Goal: Information Seeking & Learning: Understand process/instructions

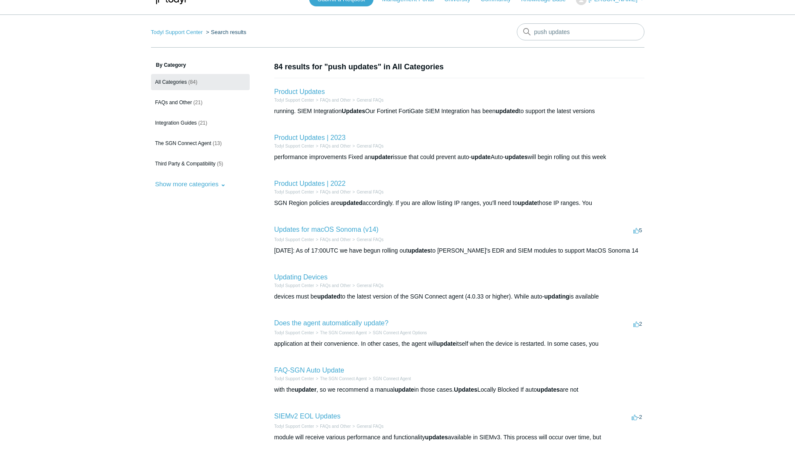
scroll to position [16, 0]
click at [237, 192] on aside "By Category All Categories (84) FAQs and Other (21) Integration Guides (21) The…" at bounding box center [200, 303] width 99 height 485
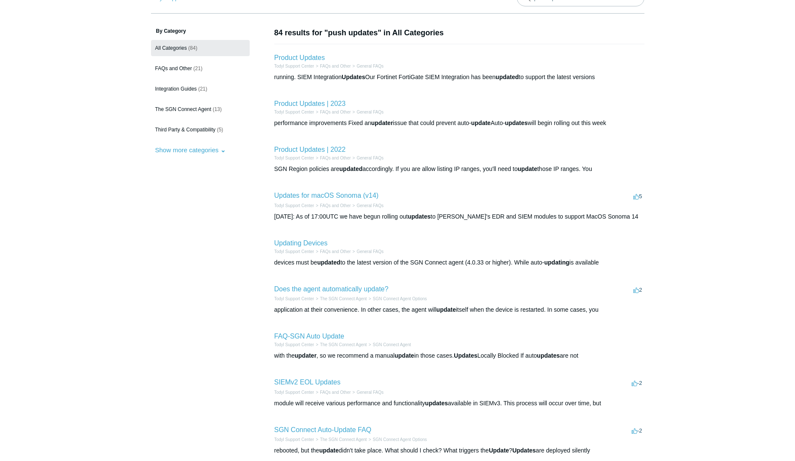
scroll to position [49, 0]
click at [203, 104] on link "The SGN Connect Agent (13)" at bounding box center [200, 110] width 99 height 16
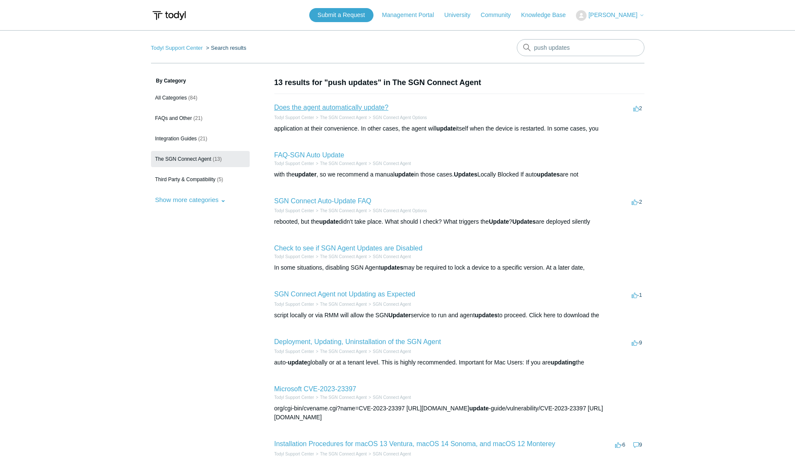
click at [311, 106] on link "Does the agent automatically update?" at bounding box center [331, 107] width 114 height 7
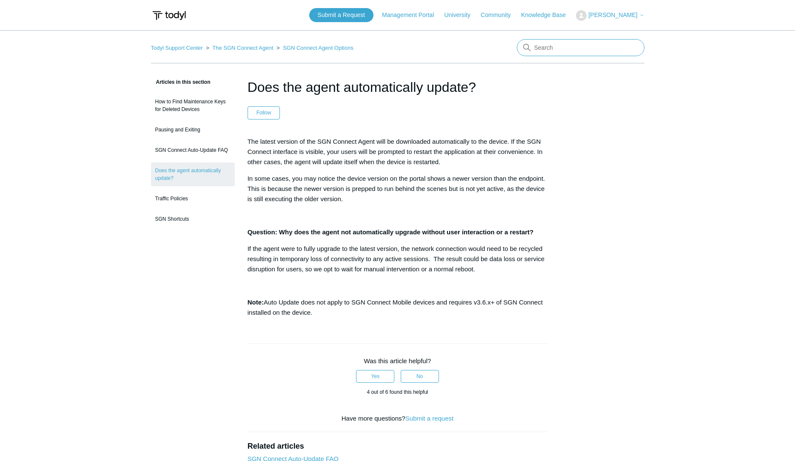
click at [576, 43] on input "Search" at bounding box center [581, 47] width 128 height 17
type input "no update option in agent"
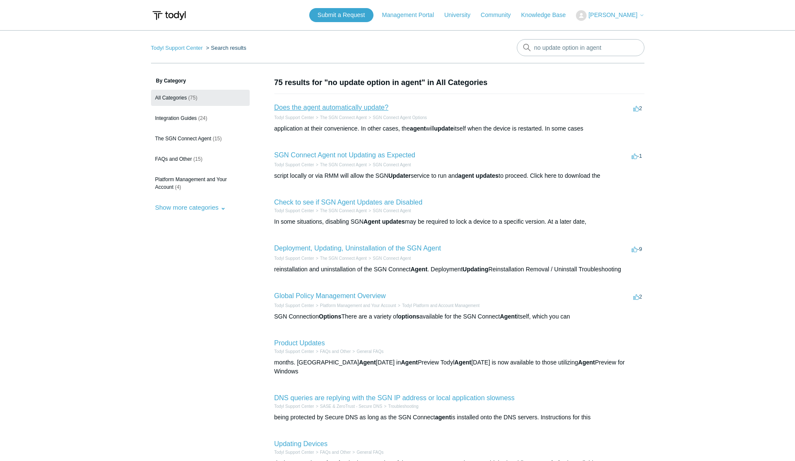
click at [374, 109] on link "Does the agent automatically update?" at bounding box center [331, 107] width 114 height 7
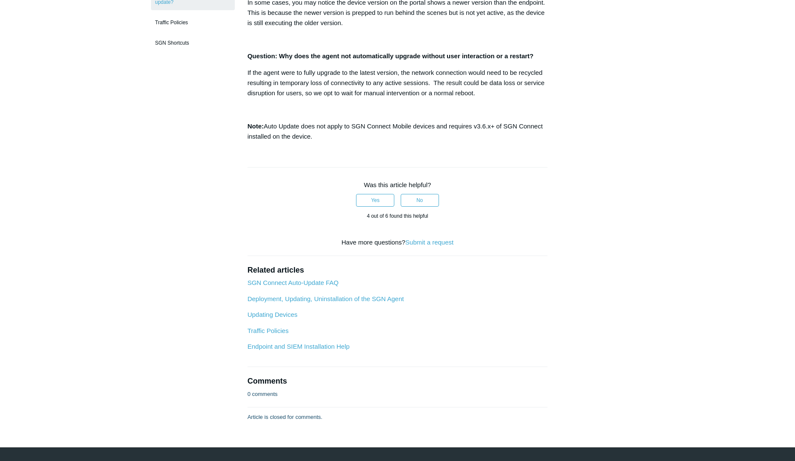
scroll to position [184, 0]
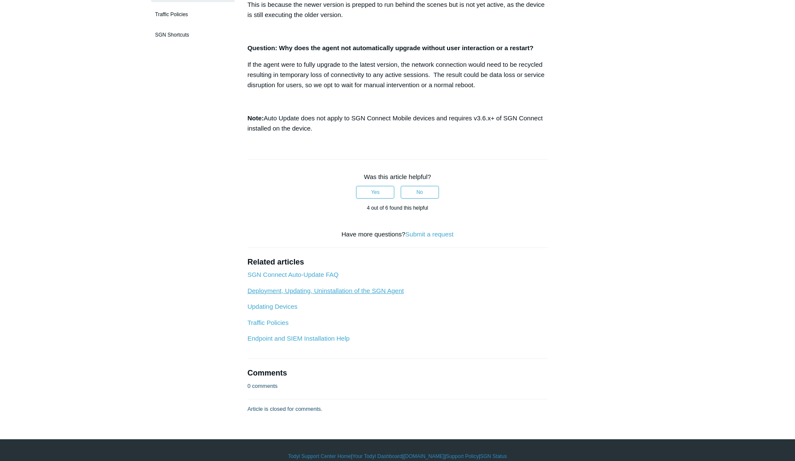
click at [366, 294] on link "Deployment, Updating, Uninstallation of the SGN Agent" at bounding box center [326, 290] width 157 height 7
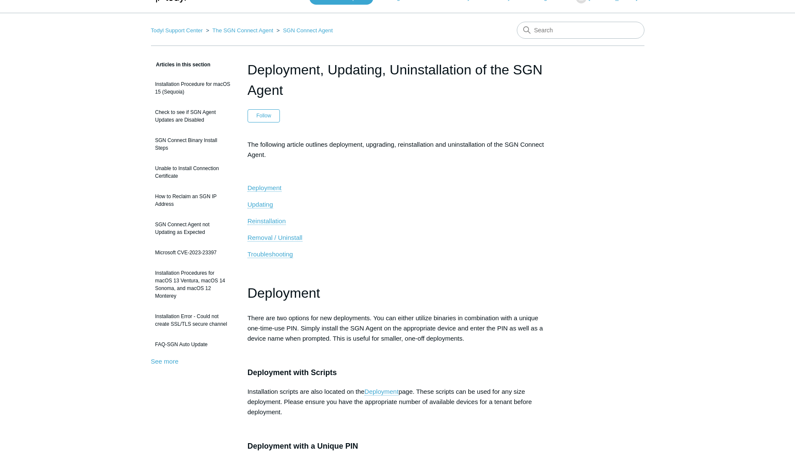
scroll to position [20, 0]
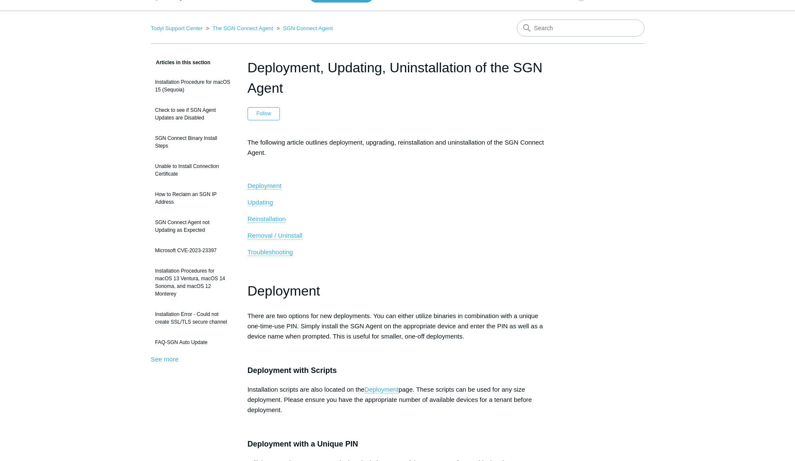
click at [253, 203] on span "Updating" at bounding box center [261, 202] width 26 height 7
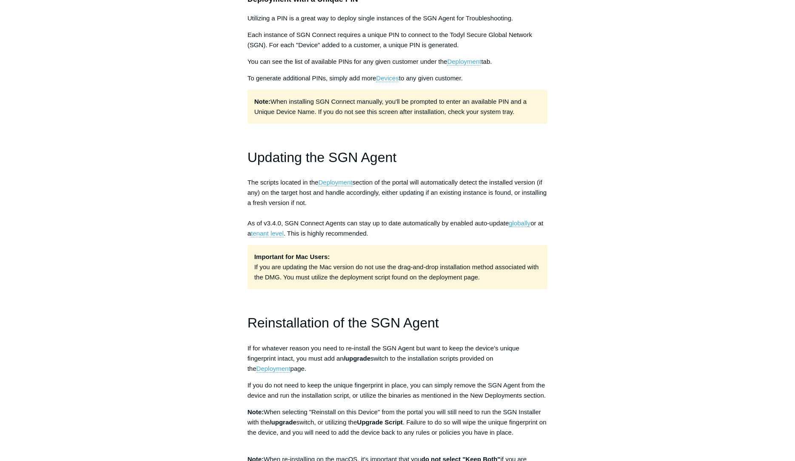
scroll to position [467, 0]
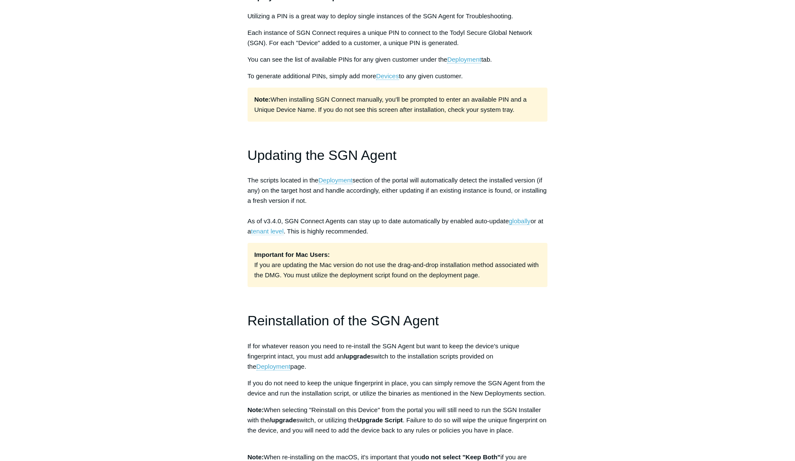
click at [266, 232] on link "tenant level" at bounding box center [267, 232] width 33 height 8
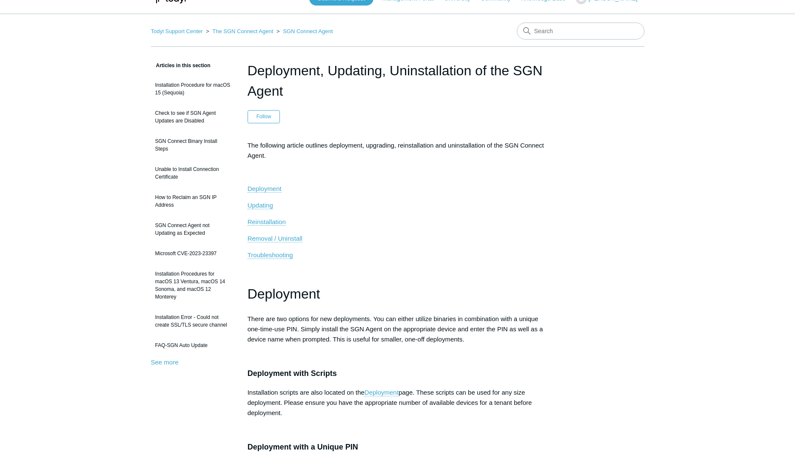
scroll to position [0, 0]
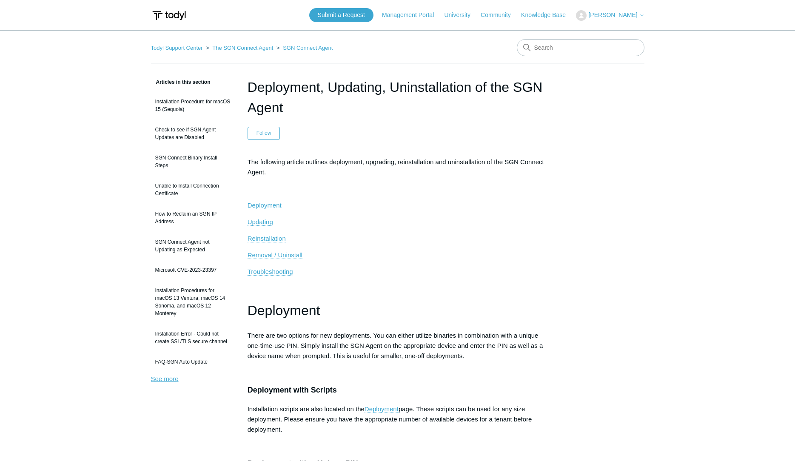
click at [168, 379] on link "See more" at bounding box center [165, 378] width 28 height 7
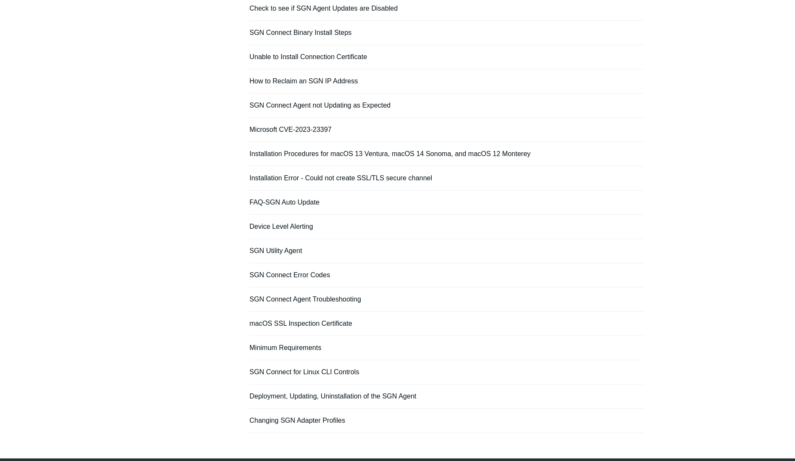
scroll to position [129, 0]
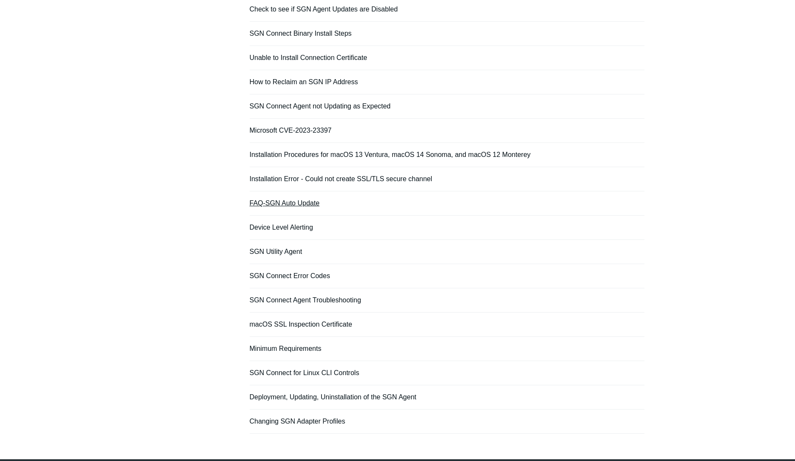
click at [295, 203] on link "FAQ-SGN Auto Update" at bounding box center [285, 203] width 70 height 7
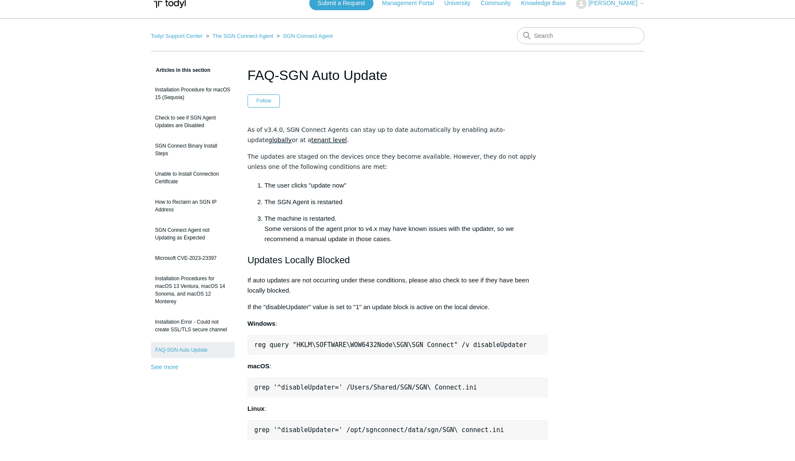
scroll to position [6, 0]
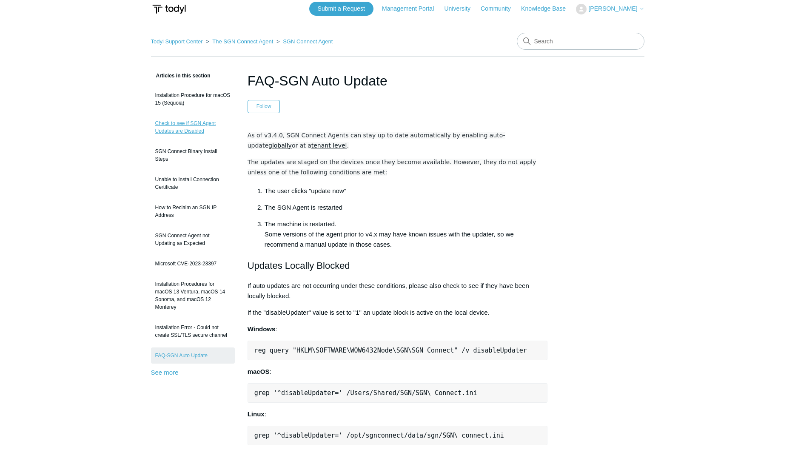
click at [200, 129] on link "Check to see if SGN Agent Updates are Disabled" at bounding box center [193, 127] width 84 height 24
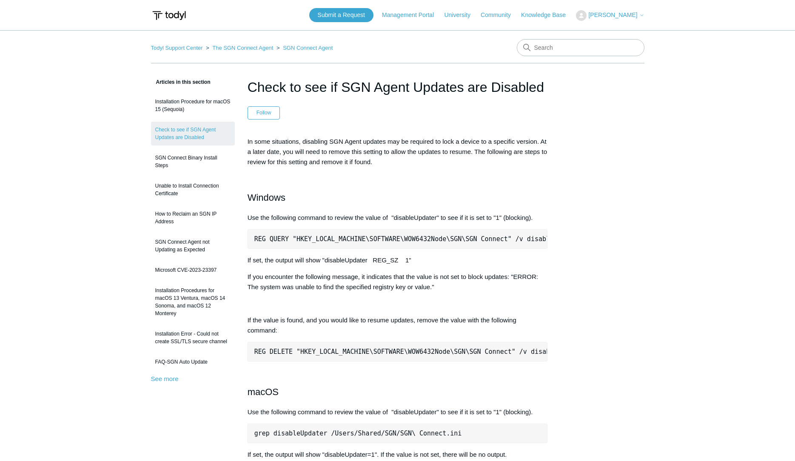
drag, startPoint x: 656, startPoint y: 199, endPoint x: 656, endPoint y: 166, distance: 32.8
click at [600, 51] on input "Search" at bounding box center [581, 47] width 128 height 17
type input "updates"
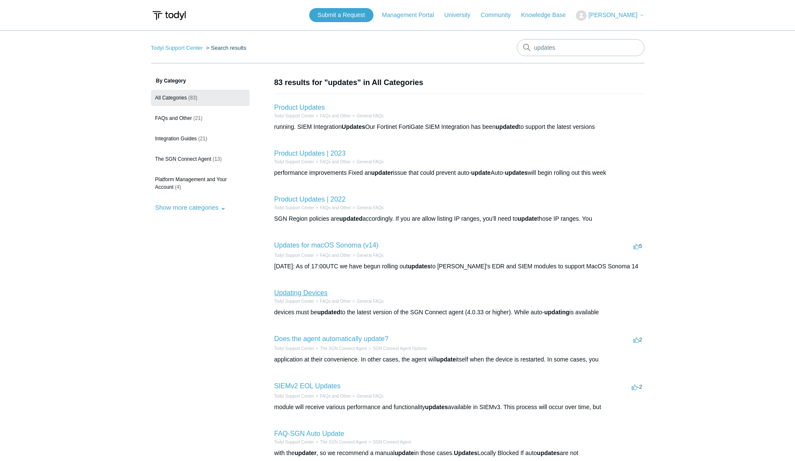
click at [316, 296] on link "Updating Devices" at bounding box center [300, 292] width 53 height 7
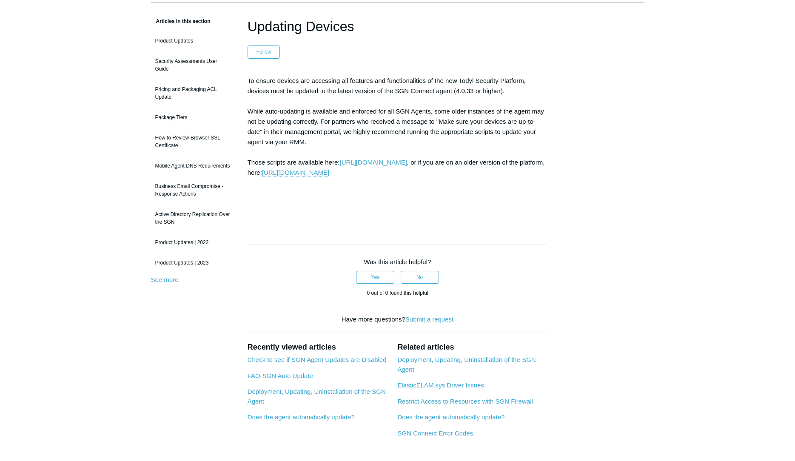
scroll to position [59, 0]
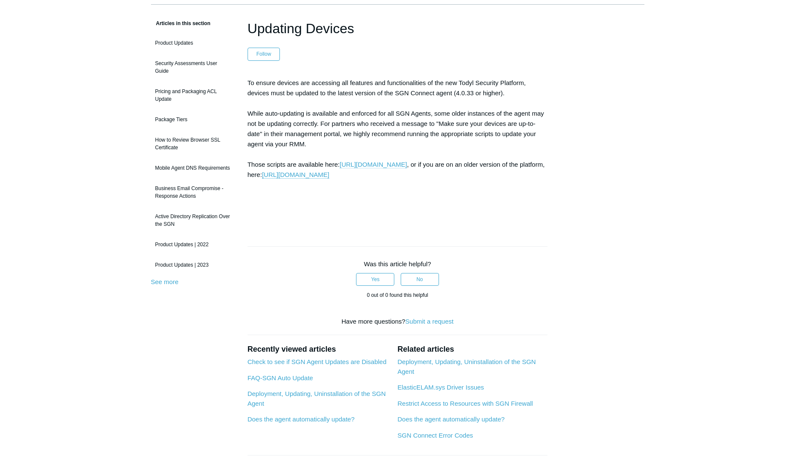
click at [407, 164] on link "[URL][DOMAIN_NAME]" at bounding box center [372, 165] width 67 height 8
